Goal: Task Accomplishment & Management: Use online tool/utility

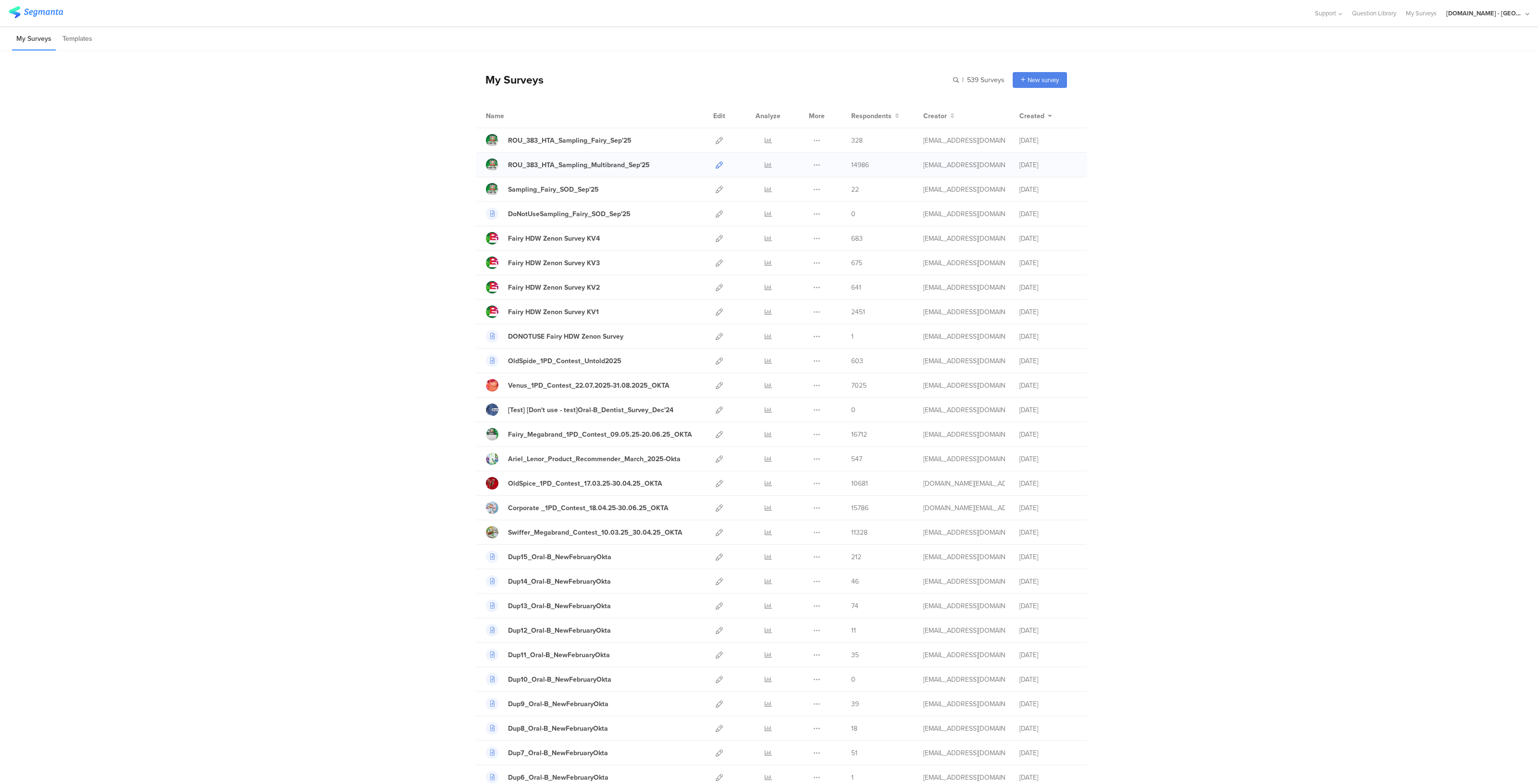
click at [716, 165] on icon at bounding box center [719, 164] width 7 height 7
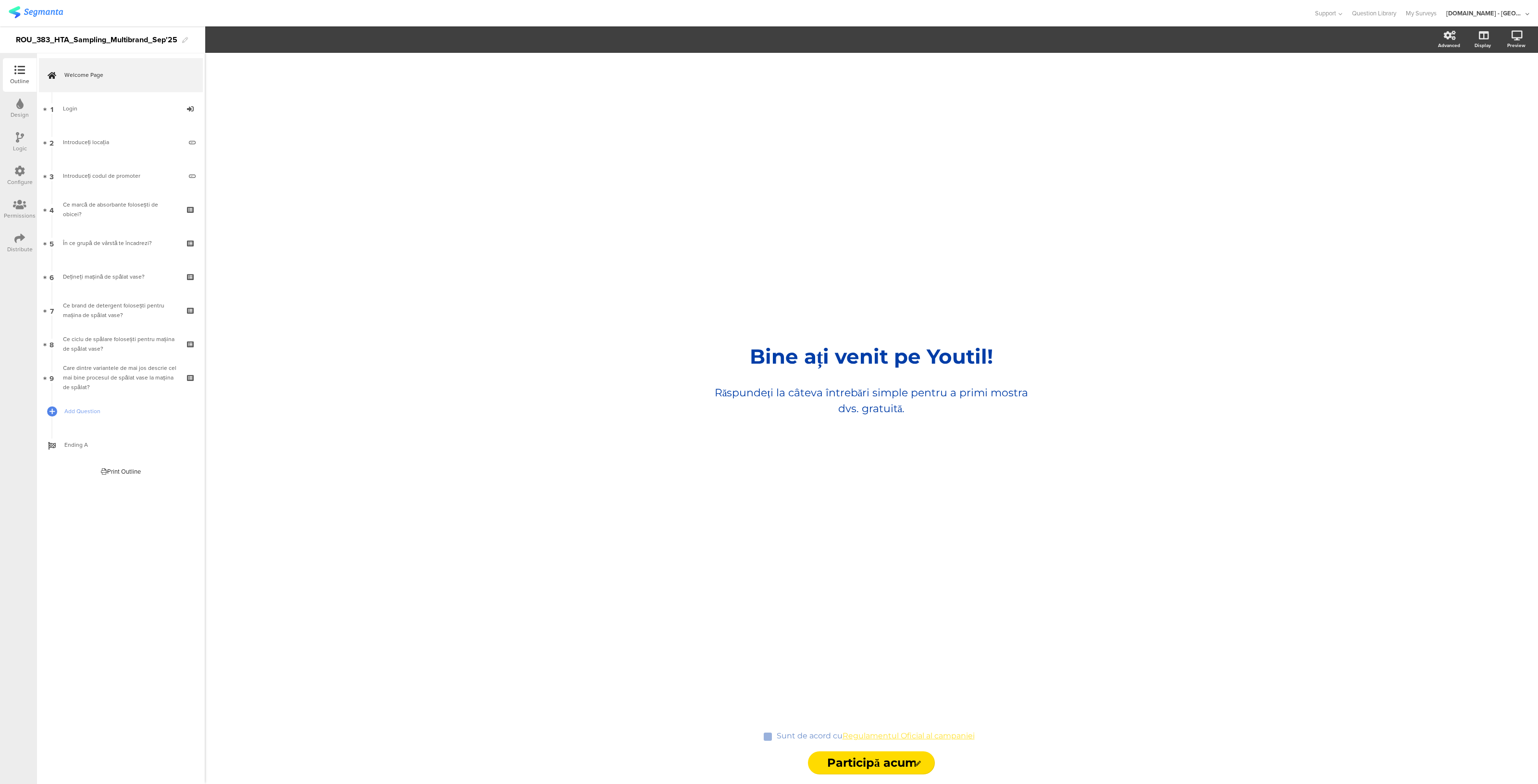
click at [15, 174] on icon at bounding box center [20, 171] width 11 height 11
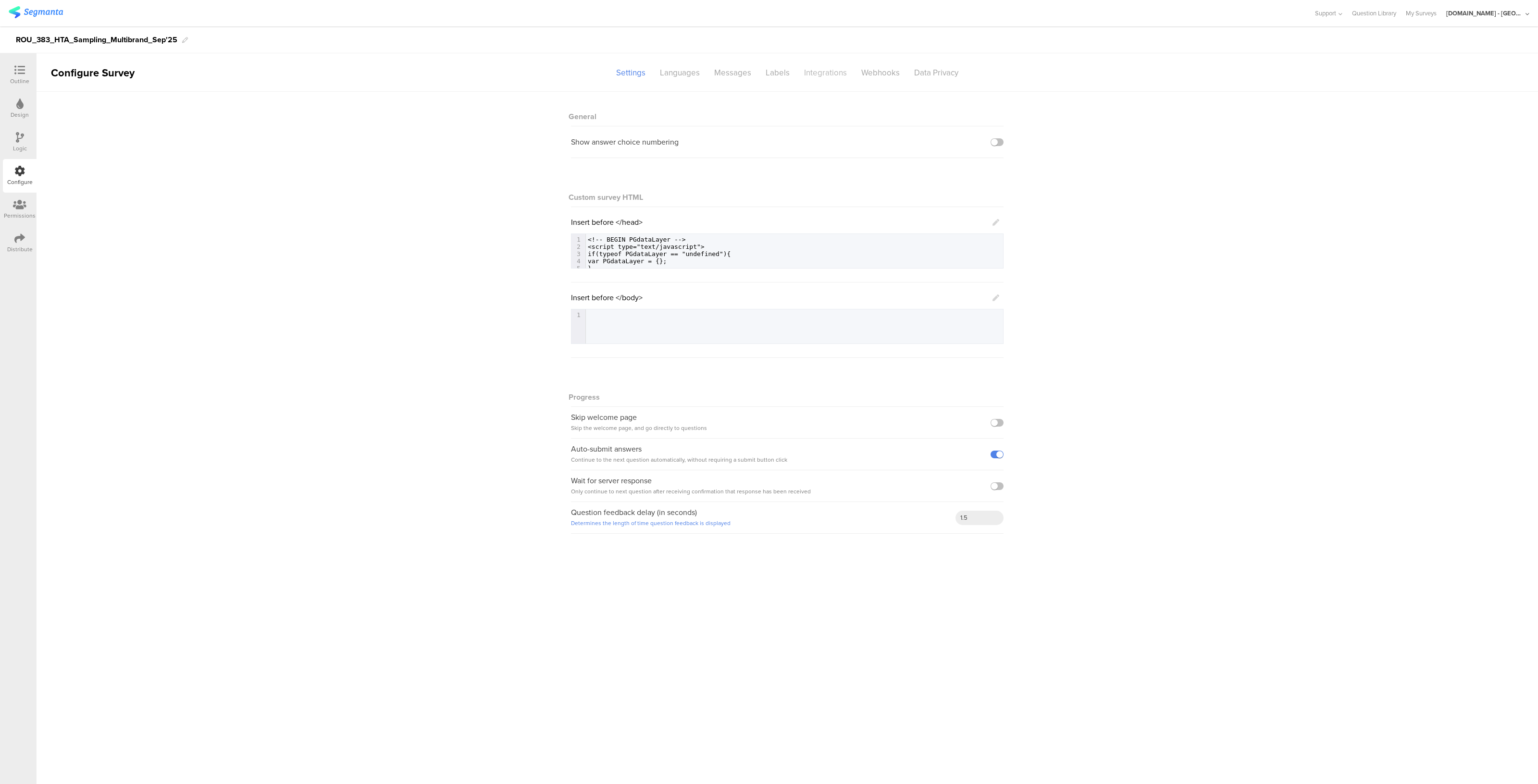
click at [826, 74] on div "Integrations" at bounding box center [825, 73] width 57 height 17
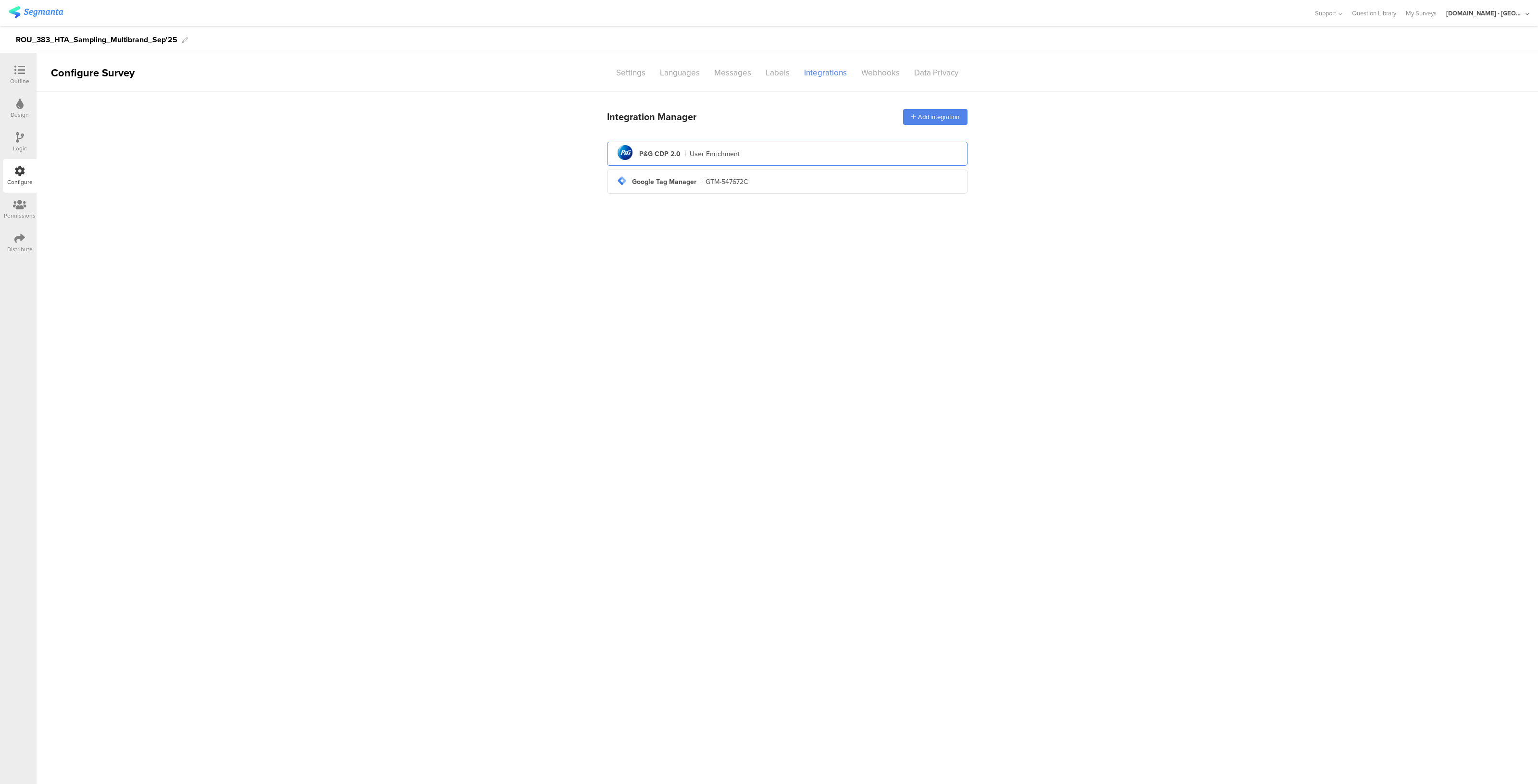
click at [706, 143] on div "pg logo P&G CDP 2.0 | User Enrichment" at bounding box center [786, 154] width 345 height 23
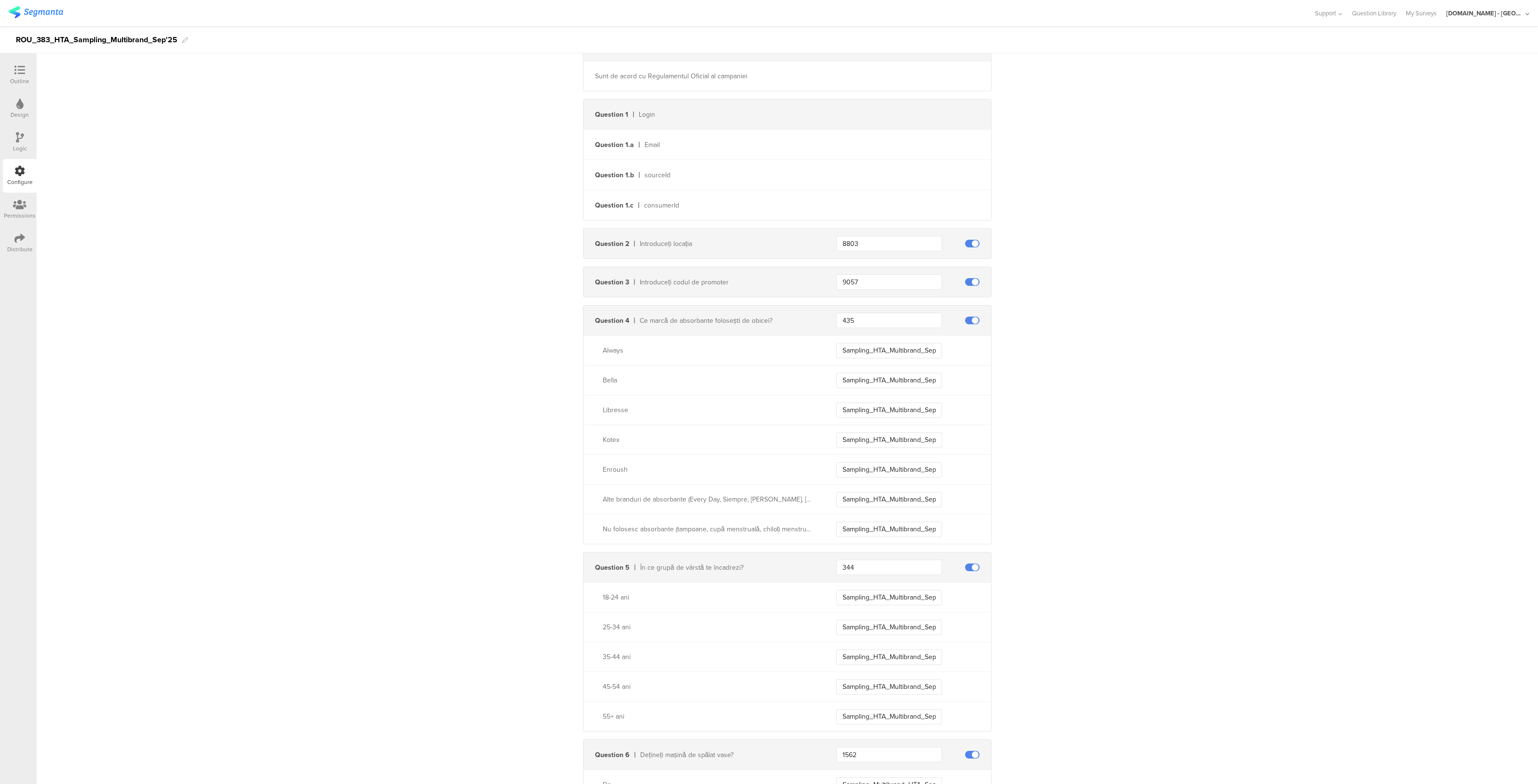
scroll to position [225, 0]
click at [888, 385] on input "Sampling_HTA_Multibrand_Sep25_Bella" at bounding box center [889, 380] width 105 height 15
